Goal: Transaction & Acquisition: Purchase product/service

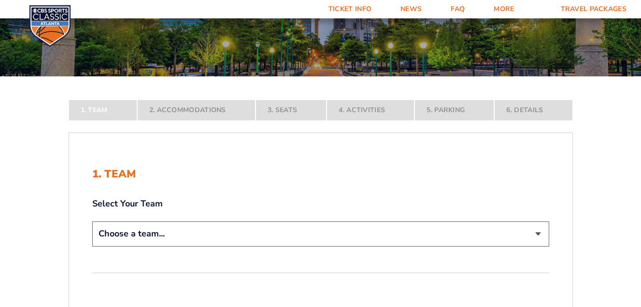
scroll to position [145, 0]
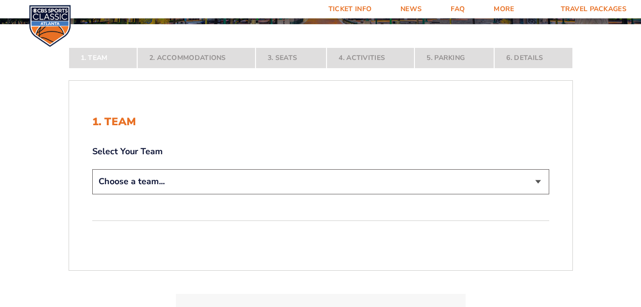
click at [538, 179] on select "Choose a team... Kentucky Wildcats Ohio State Buckeyes North Carolina Tar Heels…" at bounding box center [320, 181] width 457 height 25
select select "12956"
click at [92, 194] on select "Choose a team... Kentucky Wildcats Ohio State Buckeyes North Carolina Tar Heels…" at bounding box center [320, 181] width 457 height 25
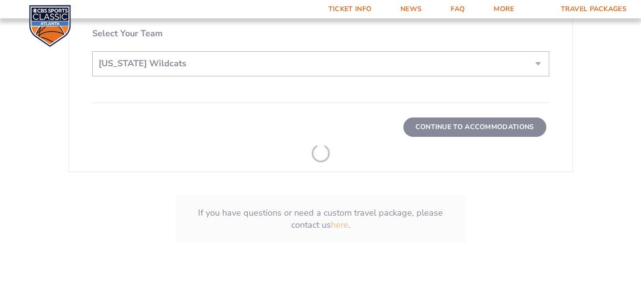
scroll to position [338, 0]
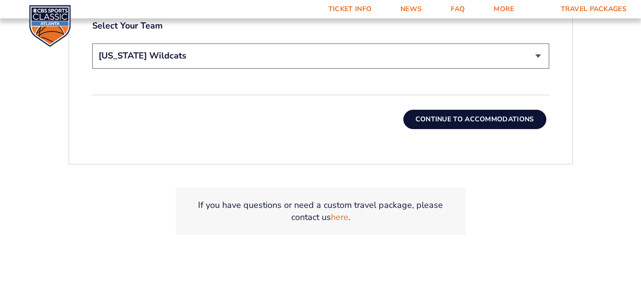
click at [493, 117] on button "Continue To Accommodations" at bounding box center [474, 119] width 143 height 19
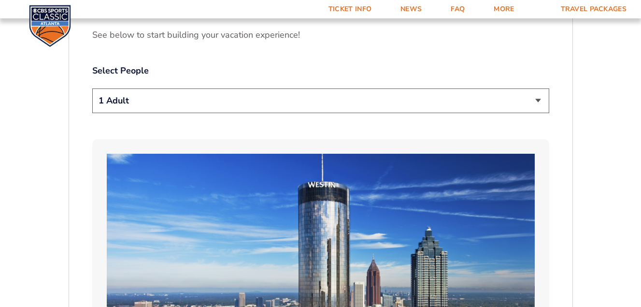
scroll to position [531, 0]
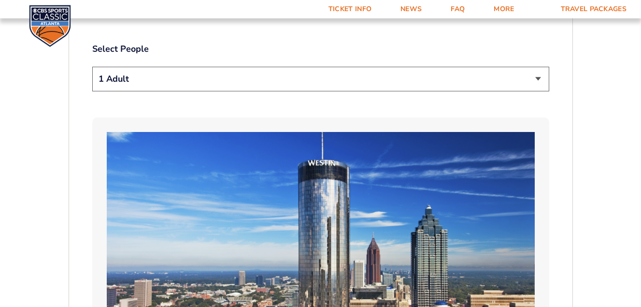
click at [540, 67] on select "1 Adult 2 Adults 3 Adults 4 Adults 2 Adults + 1 Child 2 Adults + 2 Children 2 A…" at bounding box center [320, 79] width 457 height 25
select select "3 Adults"
click at [92, 67] on select "1 Adult 2 Adults 3 Adults 4 Adults 2 Adults + 1 Child 2 Adults + 2 Children 2 A…" at bounding box center [320, 79] width 457 height 25
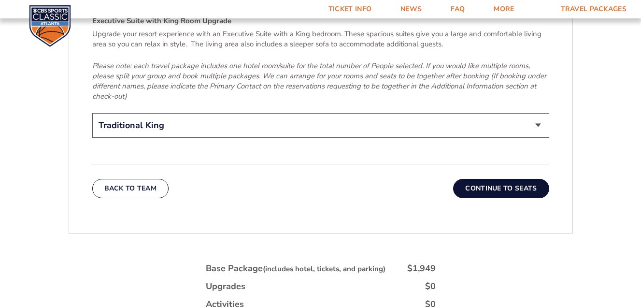
scroll to position [1546, 0]
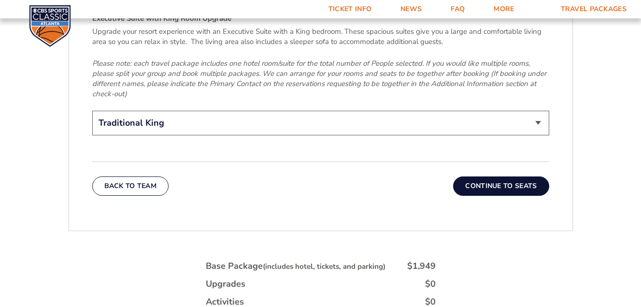
click at [502, 176] on button "Continue To Seats" at bounding box center [501, 185] width 96 height 19
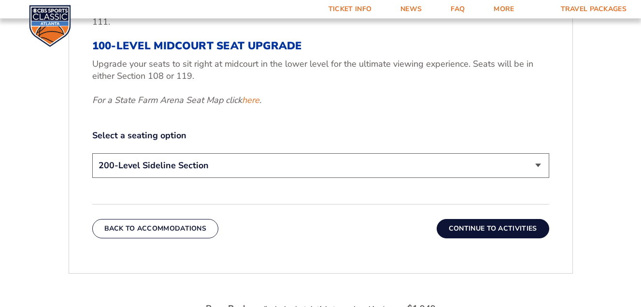
scroll to position [435, 0]
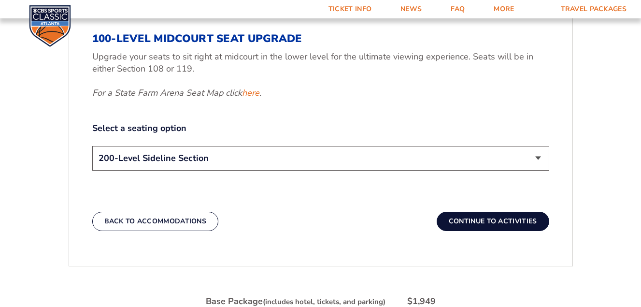
click at [538, 158] on select "200-Level Sideline Section 100-Level Corner Seat Upgrade (+$120 per person) 100…" at bounding box center [320, 158] width 457 height 25
select select "100-Level Midcourt Seat Upgrade"
click at [92, 146] on select "200-Level Sideline Section 100-Level Corner Seat Upgrade (+$120 per person) 100…" at bounding box center [320, 158] width 457 height 25
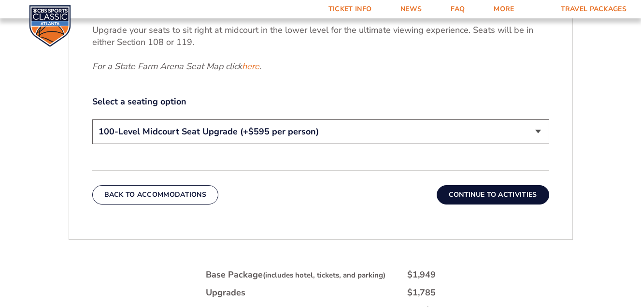
scroll to position [531, 0]
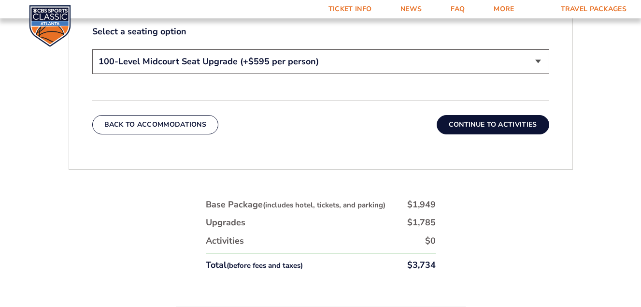
click at [483, 120] on button "Continue To Activities" at bounding box center [493, 124] width 113 height 19
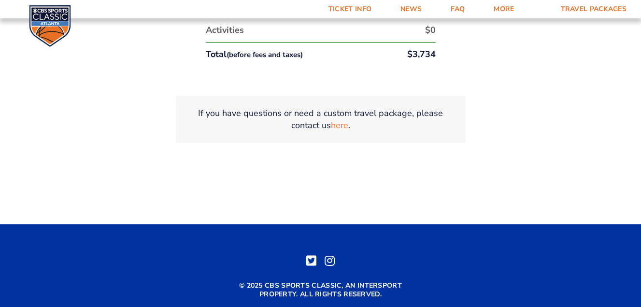
scroll to position [628, 0]
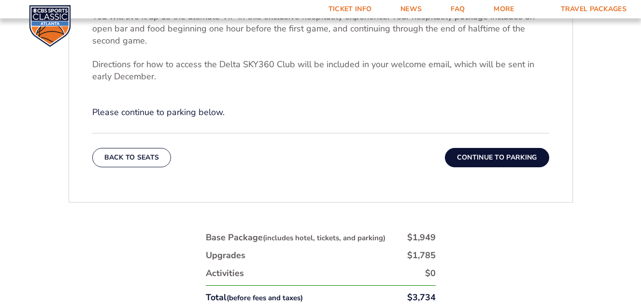
click at [512, 154] on button "Continue To Parking" at bounding box center [497, 157] width 104 height 19
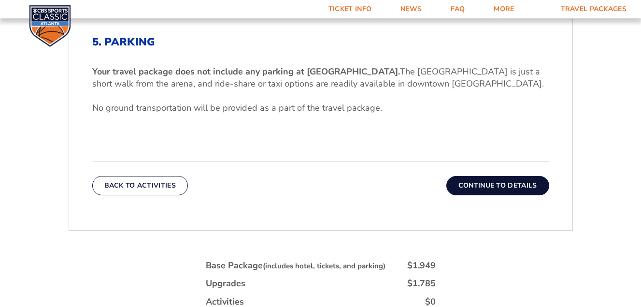
scroll to position [387, 0]
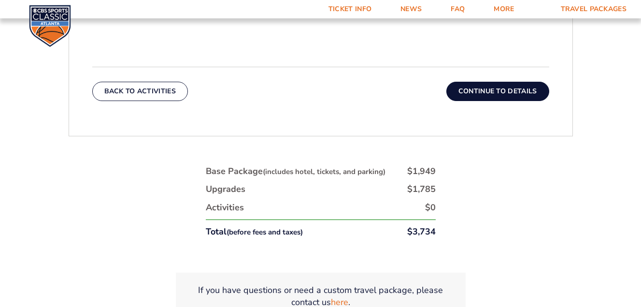
click at [480, 88] on button "Continue To Details" at bounding box center [497, 91] width 103 height 19
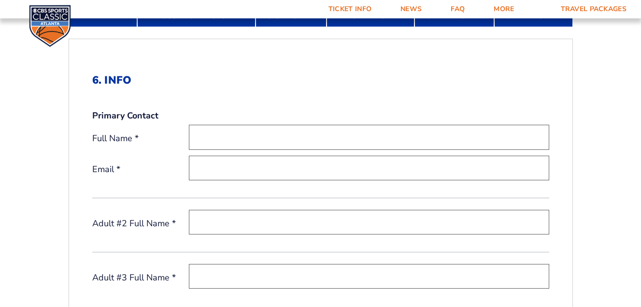
scroll to position [242, 0]
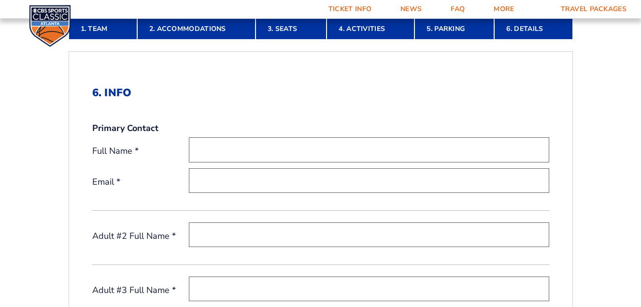
click at [259, 150] on input "text" at bounding box center [369, 149] width 360 height 25
type input "Michael Potter"
type input "bookoo703@yahoo.com"
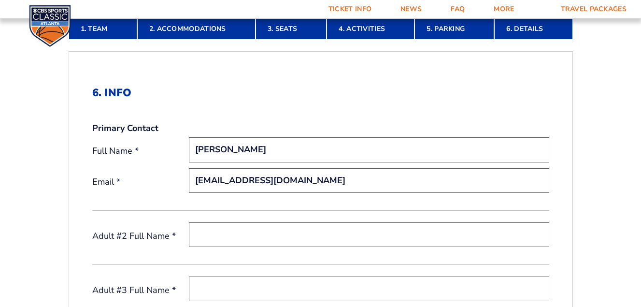
type input "Hilda Legg"
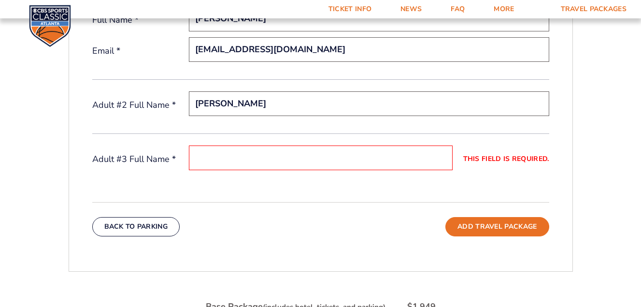
scroll to position [387, 0]
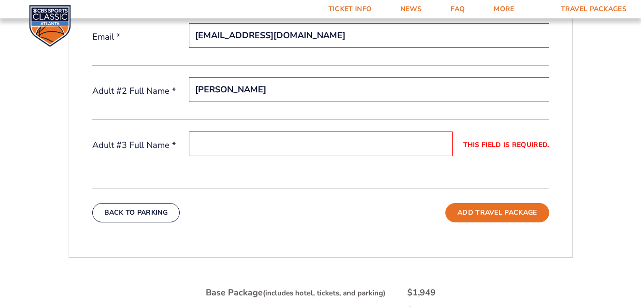
click at [225, 149] on input "This field is required." at bounding box center [321, 143] width 264 height 25
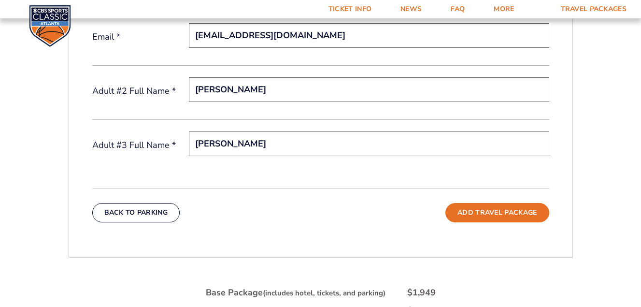
click at [249, 145] on input "Lee Faulkner" at bounding box center [369, 143] width 360 height 25
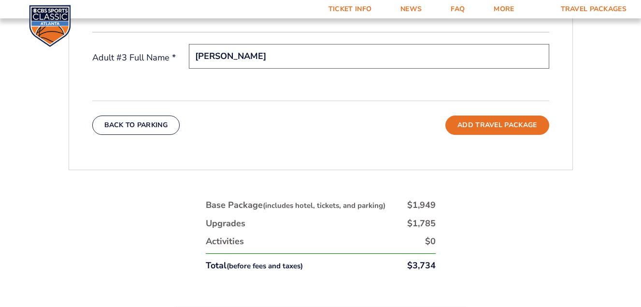
scroll to position [483, 0]
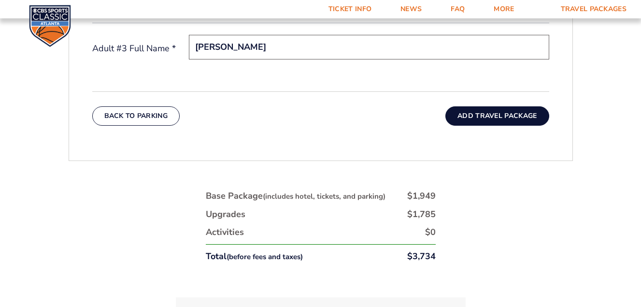
type input "Lee Faulkner"
click at [492, 116] on button "Add Travel Package" at bounding box center [496, 115] width 103 height 19
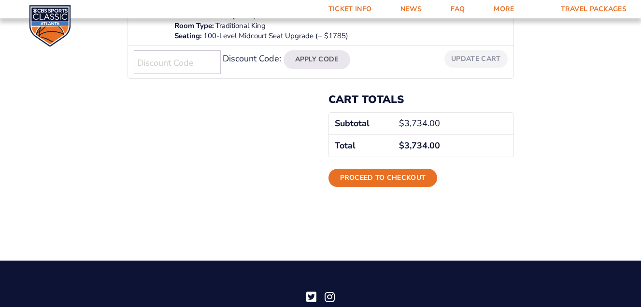
scroll to position [338, 0]
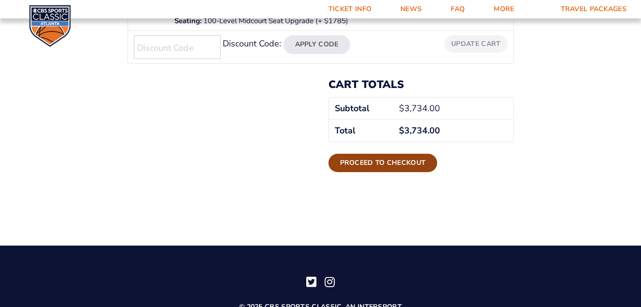
click at [372, 158] on link "Proceed to checkout" at bounding box center [383, 163] width 109 height 18
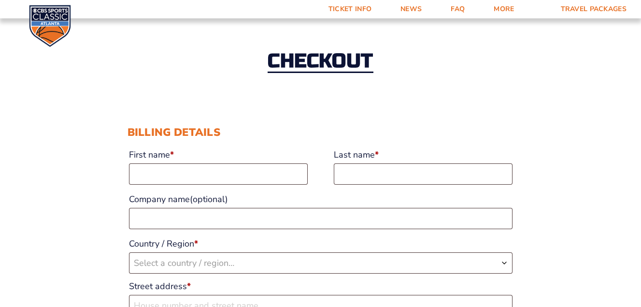
scroll to position [97, 0]
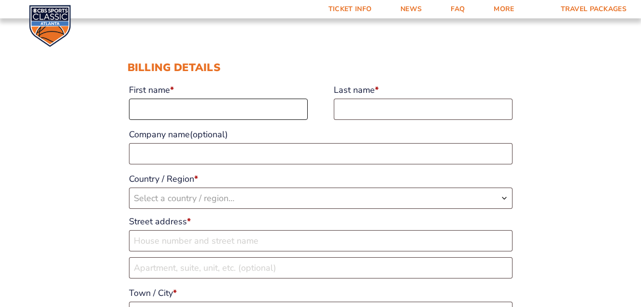
click at [150, 112] on input "First name *" at bounding box center [218, 109] width 179 height 21
click at [161, 110] on input "First name *" at bounding box center [218, 109] width 179 height 21
type input "Michael"
type input "Potter"
type input "Farm"
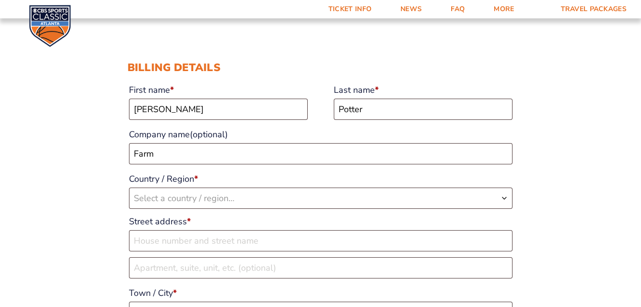
select select "US"
type input "2996 Constantine Avenue"
type input "Lexington"
type input "40509"
type input "16064248342"
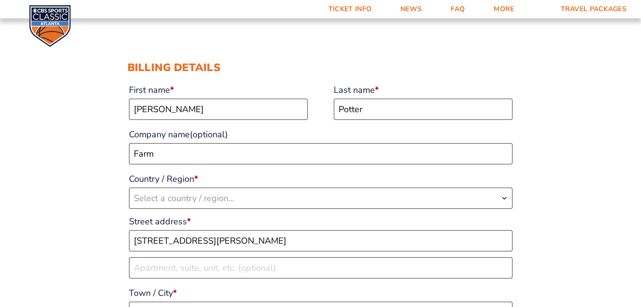
type input "bookoo703@yahoo.com"
select select "US"
select select "KY"
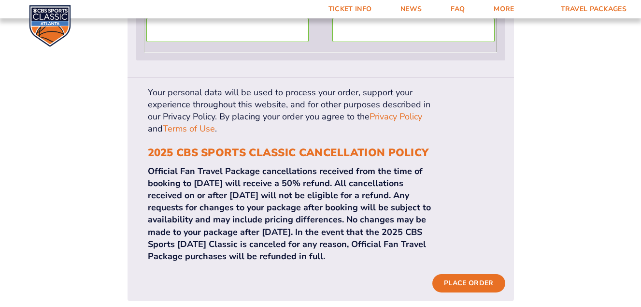
scroll to position [1025, 0]
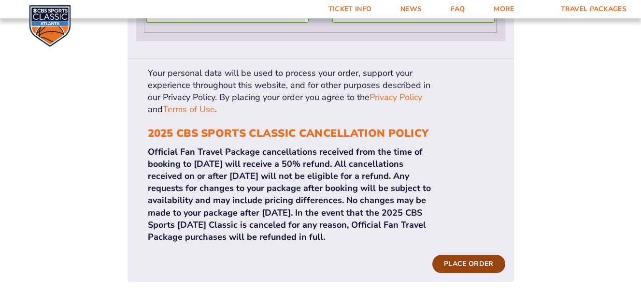
click at [478, 255] on button "Place order" at bounding box center [468, 264] width 72 height 18
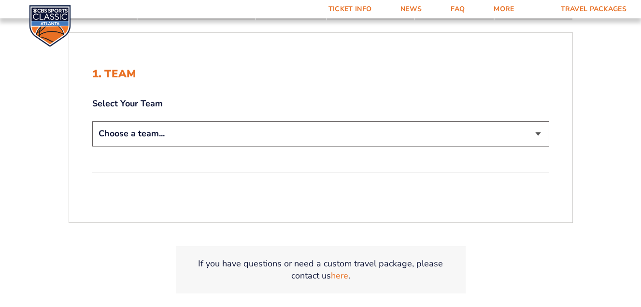
scroll to position [193, 0]
click at [539, 132] on select "Choose a team... [US_STATE] Wildcats [US_STATE] State Buckeyes [US_STATE] Tar H…" at bounding box center [320, 133] width 457 height 25
select select "12956"
click at [92, 121] on select "Choose a team... [US_STATE] Wildcats [US_STATE] State Buckeyes [US_STATE] Tar H…" at bounding box center [320, 133] width 457 height 25
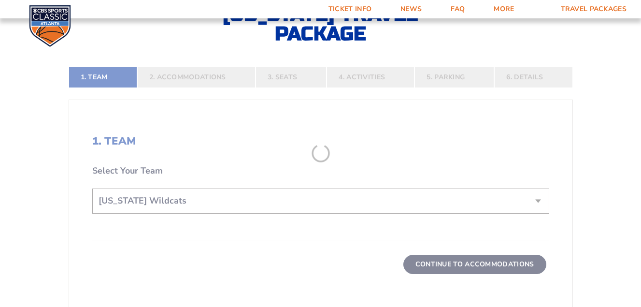
scroll to position [261, 0]
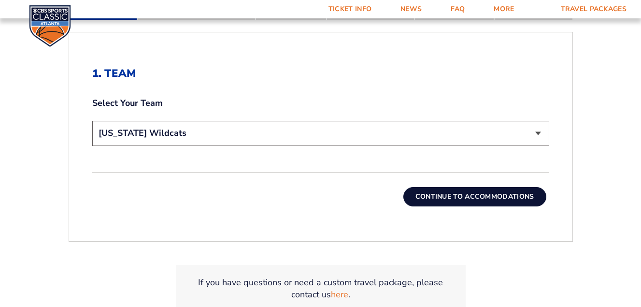
click at [424, 195] on button "Continue To Accommodations" at bounding box center [474, 196] width 143 height 19
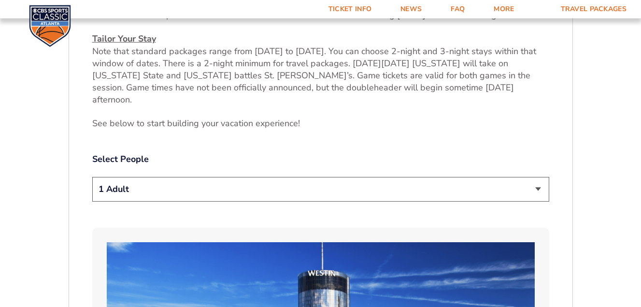
scroll to position [435, 0]
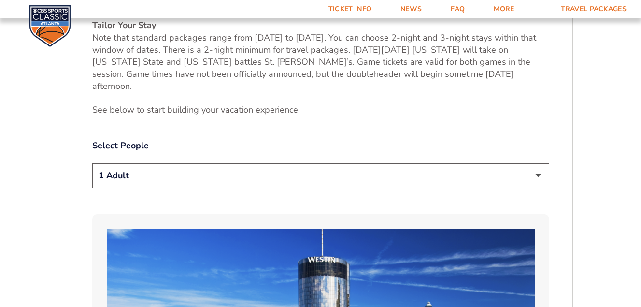
click at [540, 164] on select "1 Adult 2 Adults 3 Adults 4 Adults 2 Adults + 1 Child 2 Adults + 2 Children 2 A…" at bounding box center [320, 175] width 457 height 25
select select "2 Adults"
click at [92, 163] on select "1 Adult 2 Adults 3 Adults 4 Adults 2 Adults + 1 Child 2 Adults + 2 Children 2 A…" at bounding box center [320, 175] width 457 height 25
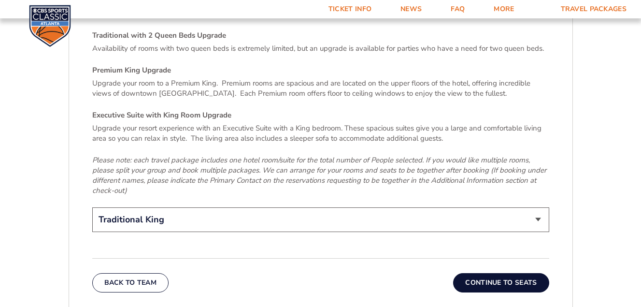
scroll to position [1498, 0]
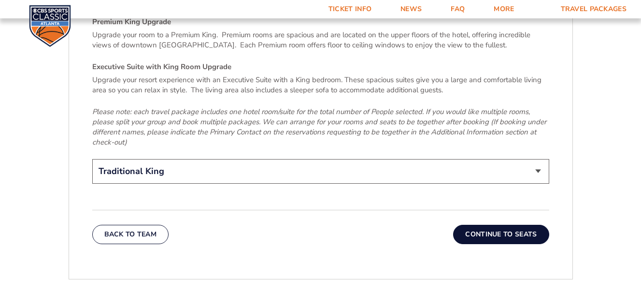
click at [508, 225] on button "Continue To Seats" at bounding box center [501, 234] width 96 height 19
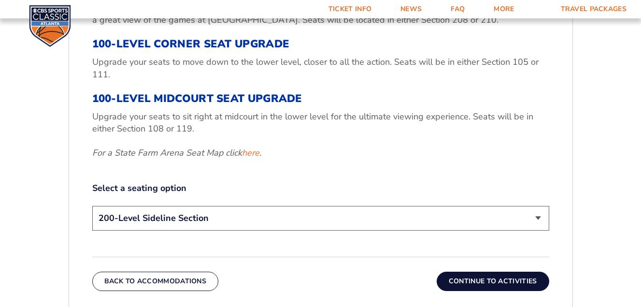
scroll to position [435, 0]
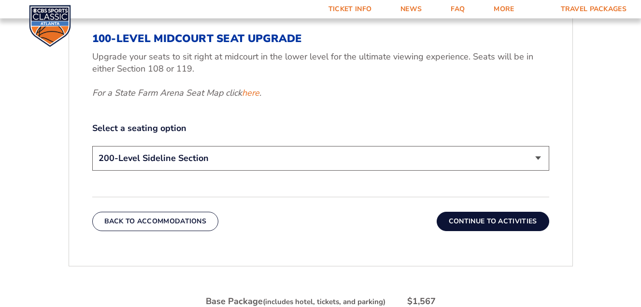
click at [538, 155] on select "200-Level Sideline Section 100-Level Corner Seat Upgrade (+$120 per person) 100…" at bounding box center [320, 158] width 457 height 25
select select "100-Level Midcourt Seat Upgrade"
click at [92, 146] on select "200-Level Sideline Section 100-Level Corner Seat Upgrade (+$120 per person) 100…" at bounding box center [320, 158] width 457 height 25
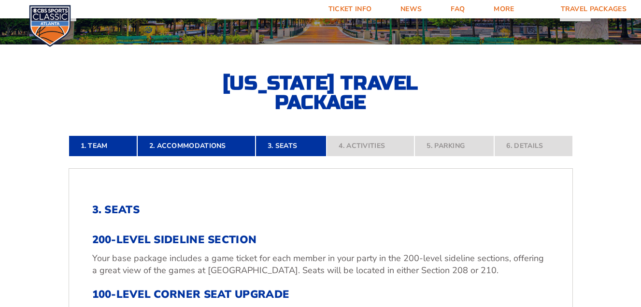
scroll to position [97, 0]
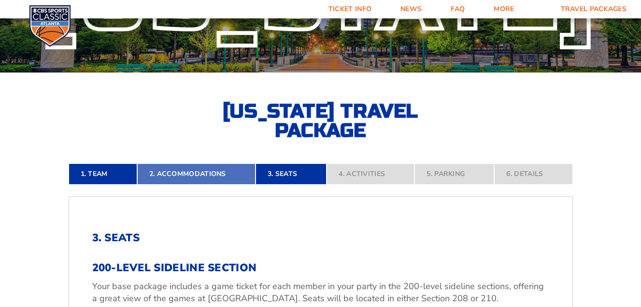
click at [216, 174] on link "2. Accommodations" at bounding box center [196, 173] width 118 height 21
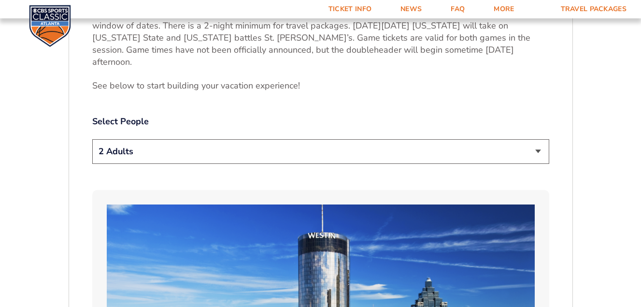
scroll to position [483, 0]
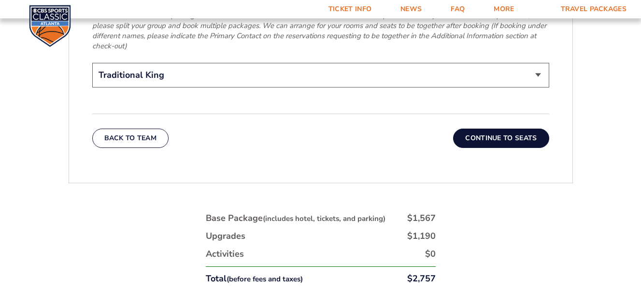
scroll to position [1594, 0]
click at [516, 128] on button "Continue To Seats" at bounding box center [501, 137] width 96 height 19
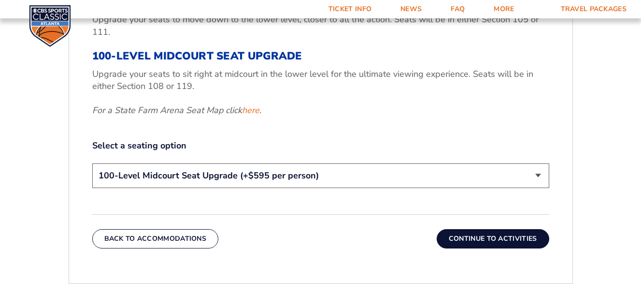
scroll to position [435, 0]
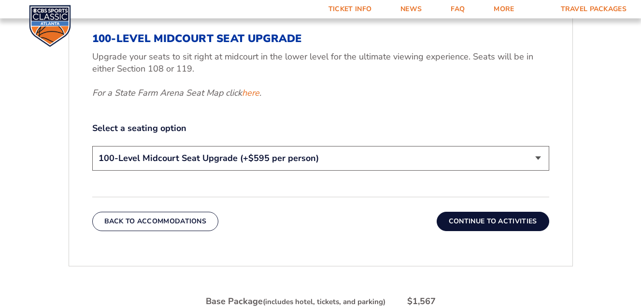
click at [537, 158] on select "200-Level Sideline Section 100-Level Corner Seat Upgrade (+$120 per person) 100…" at bounding box center [320, 158] width 457 height 25
click at [92, 146] on select "200-Level Sideline Section 100-Level Corner Seat Upgrade (+$120 per person) 100…" at bounding box center [320, 158] width 457 height 25
click at [484, 223] on button "Continue To Activities" at bounding box center [493, 221] width 113 height 19
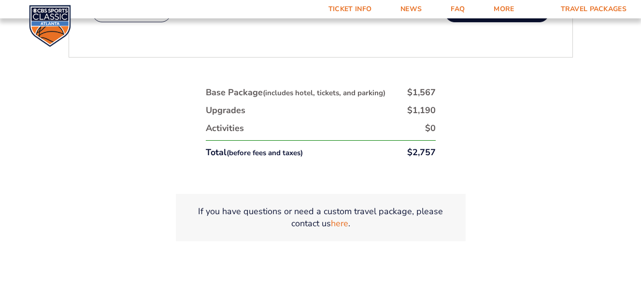
scroll to position [432, 0]
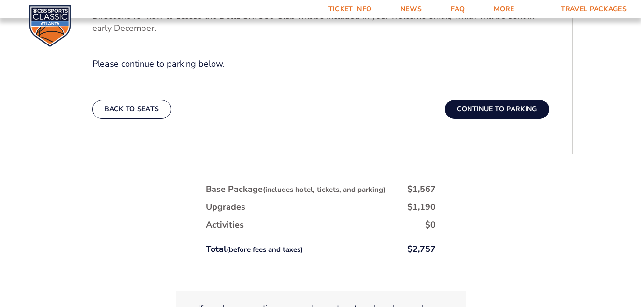
click at [486, 115] on button "Continue To Parking" at bounding box center [497, 109] width 104 height 19
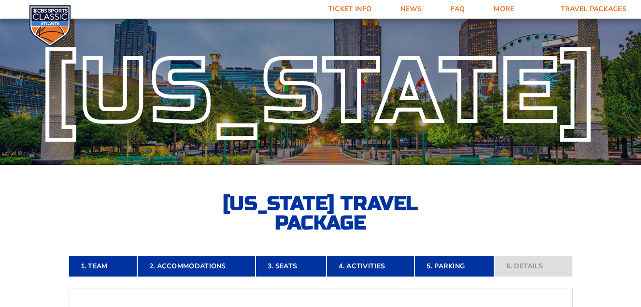
scroll to position [0, 0]
